Goal: Information Seeking & Learning: Find specific fact

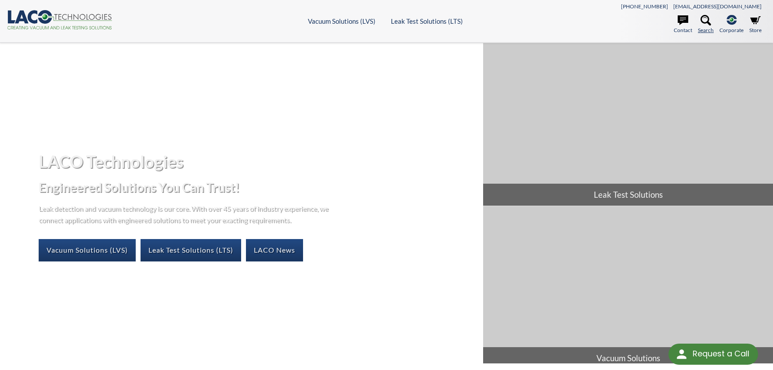
click at [711, 16] on icon at bounding box center [706, 20] width 11 height 11
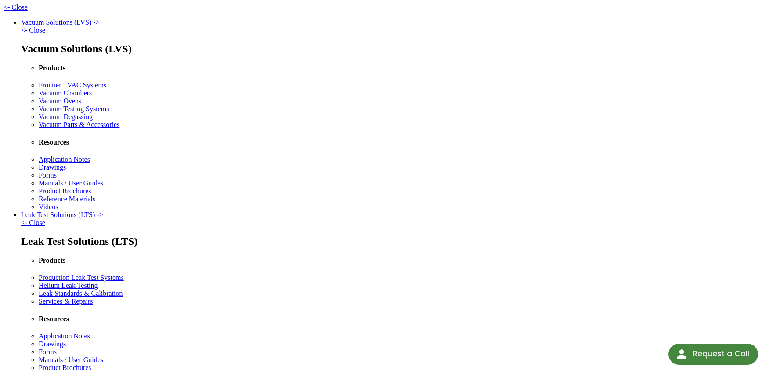
type input "*********"
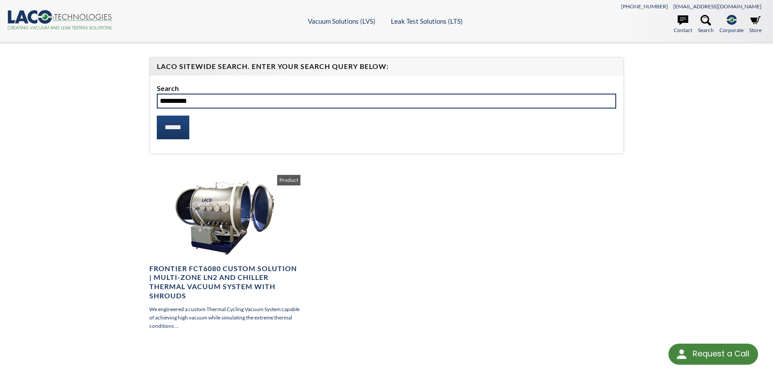
drag, startPoint x: 185, startPoint y: 76, endPoint x: 0, endPoint y: 76, distance: 185.0
click at [157, 94] on input "*********" at bounding box center [387, 101] width 460 height 15
paste input "text"
type input "*********"
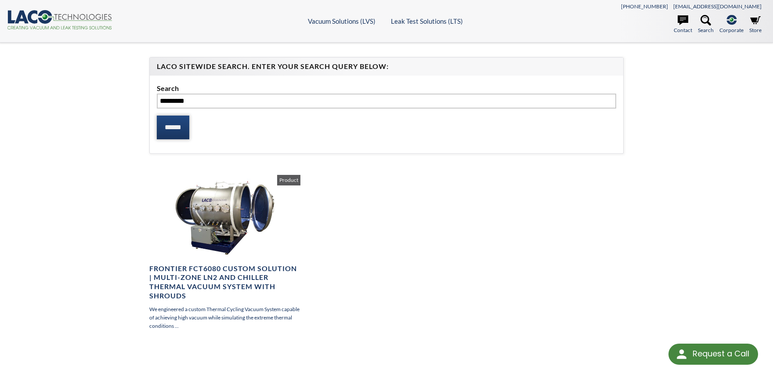
click at [167, 116] on input "******" at bounding box center [173, 128] width 33 height 24
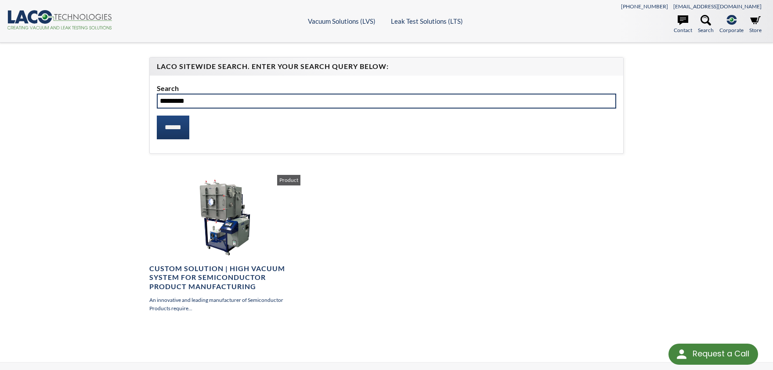
drag, startPoint x: 162, startPoint y: 75, endPoint x: 188, endPoint y: 68, distance: 26.6
click at [188, 94] on input "*********" at bounding box center [387, 101] width 460 height 15
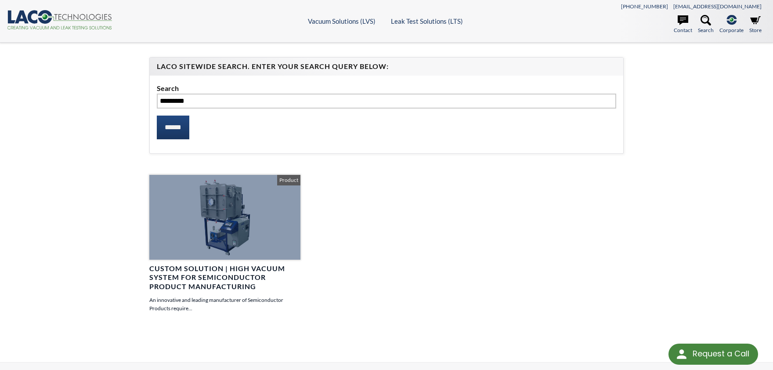
click at [224, 192] on div at bounding box center [224, 217] width 151 height 85
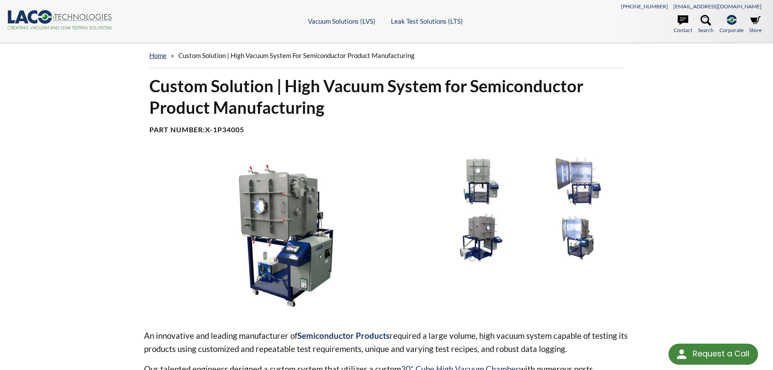
click at [205, 125] on b "X-1P34005" at bounding box center [224, 129] width 39 height 8
drag, startPoint x: 193, startPoint y: 83, endPoint x: 223, endPoint y: 82, distance: 29.9
click at [223, 125] on b "X-1P34005" at bounding box center [224, 129] width 39 height 8
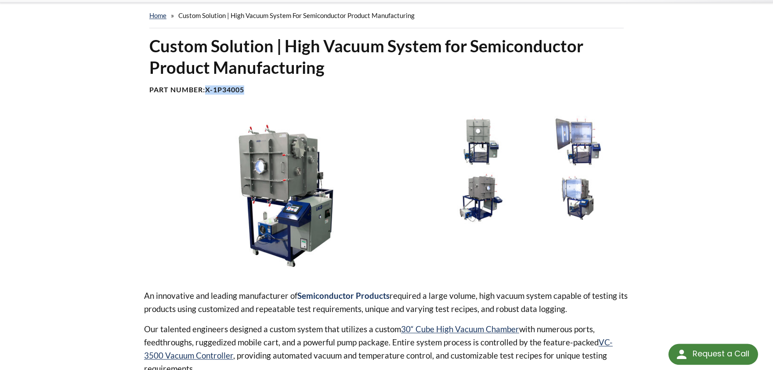
scroll to position [77, 0]
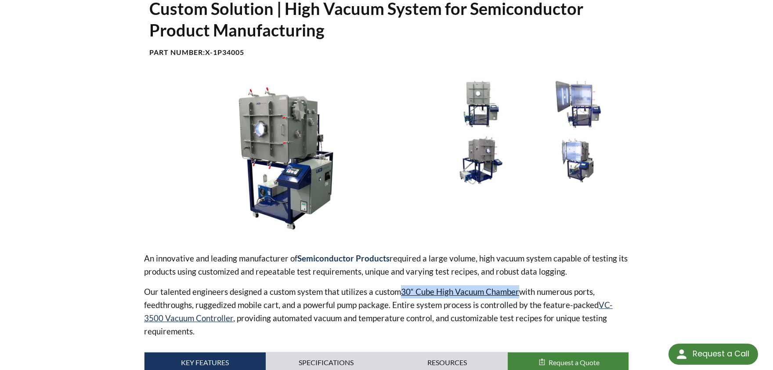
drag, startPoint x: 336, startPoint y: 224, endPoint x: 424, endPoint y: 221, distance: 88.0
click at [424, 285] on p "Our talented engineers designed a custom system that utilizes a custom 30“ Cube…" at bounding box center [386, 311] width 485 height 53
click at [323, 352] on link "Specifications" at bounding box center [326, 362] width 121 height 20
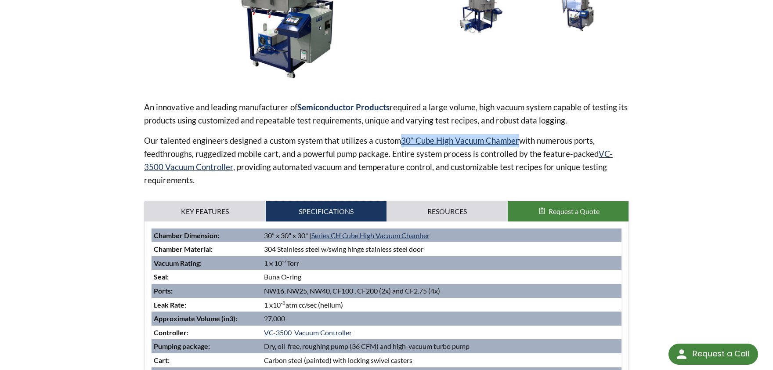
scroll to position [35, 0]
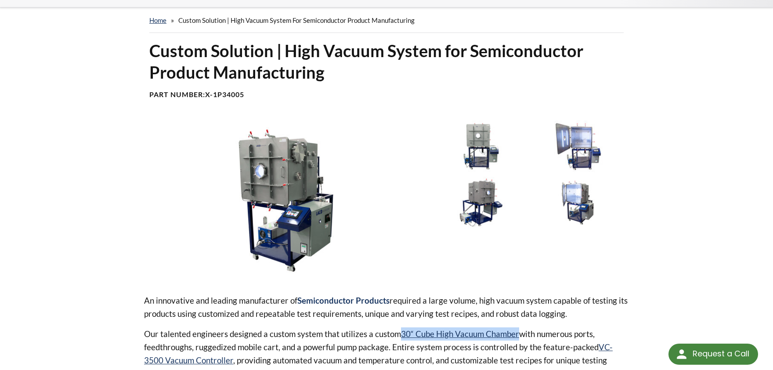
click at [229, 120] on img at bounding box center [286, 200] width 284 height 160
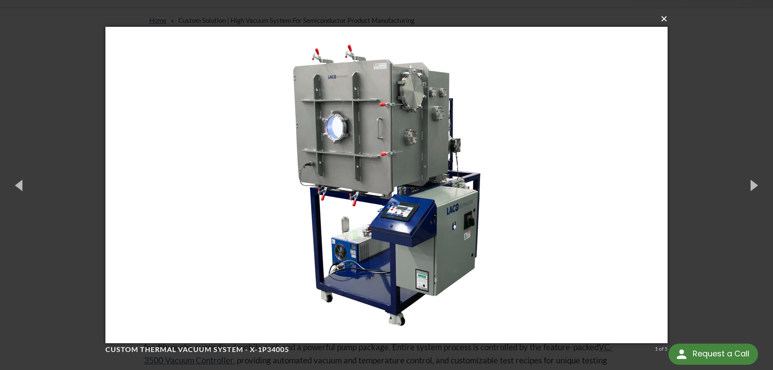
click at [666, 21] on button "×" at bounding box center [389, 18] width 562 height 19
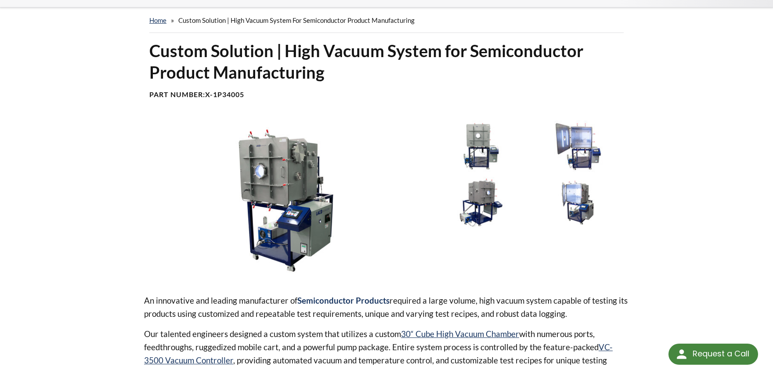
scroll to position [151, 0]
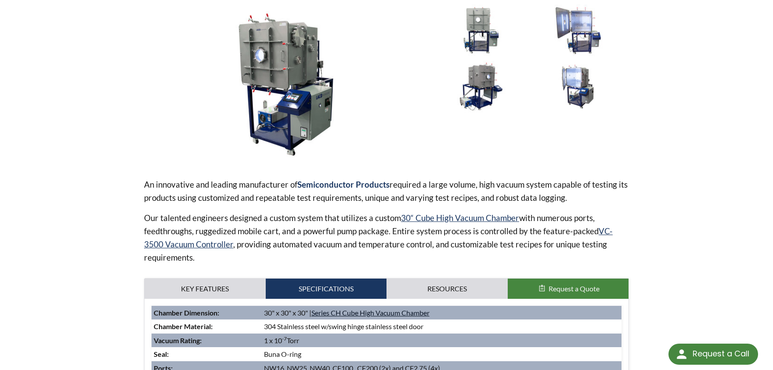
click at [329, 308] on link "Series CH Cube High Vacuum Chamber" at bounding box center [371, 312] width 118 height 8
click at [475, 104] on div at bounding box center [532, 84] width 194 height 160
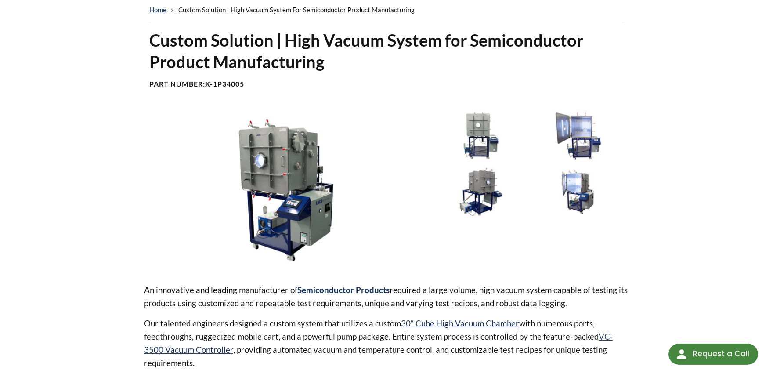
scroll to position [35, 0]
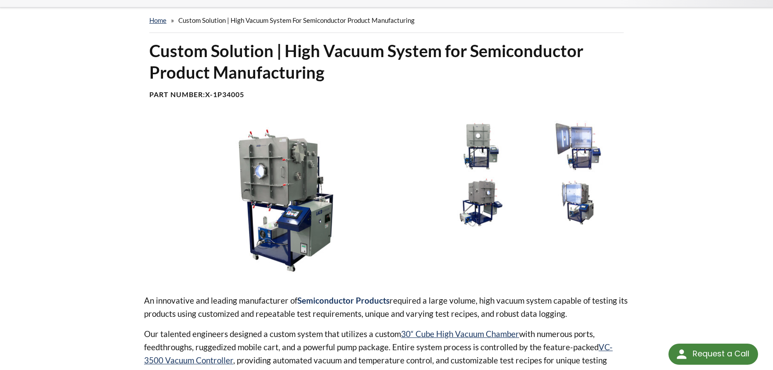
click at [204, 42] on div "Custom Solution | High Vacuum System for Semiconductor Product Manufacturing Pa…" at bounding box center [386, 73] width 485 height 66
drag, startPoint x: 200, startPoint y: 46, endPoint x: 226, endPoint y: 47, distance: 25.9
click at [226, 90] on h4 "Part Number: X-1P34005" at bounding box center [386, 94] width 475 height 9
copy b "1P34005"
drag, startPoint x: 193, startPoint y: 46, endPoint x: 225, endPoint y: 45, distance: 31.2
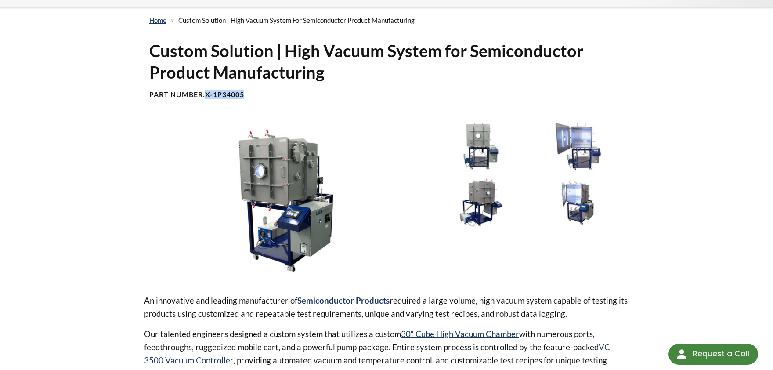
click at [225, 90] on h4 "Part Number: X-1P34005" at bounding box center [386, 94] width 475 height 9
copy b "X-1P34005"
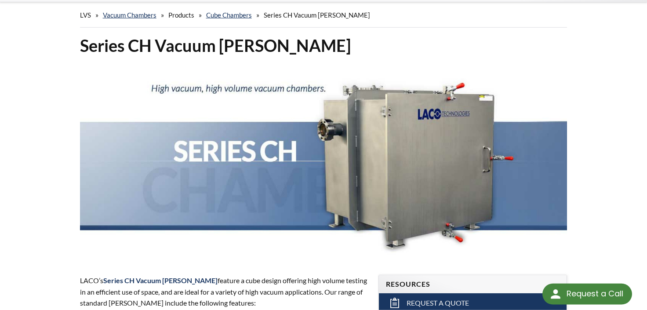
scroll to position [38, 0]
